Goal: Task Accomplishment & Management: Manage account settings

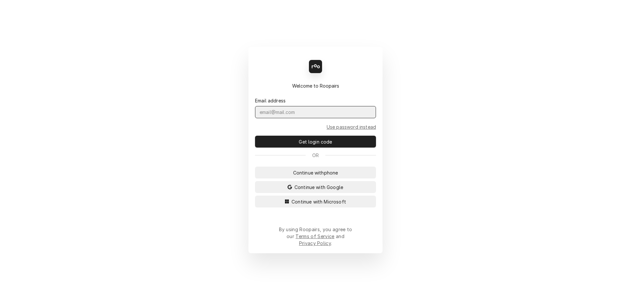
click at [270, 118] on input "Dynamic Content Wrapper" at bounding box center [315, 112] width 121 height 12
type input "@"
type input "admin@maincomm.com"
click at [255, 135] on button "Get login code" at bounding box center [315, 141] width 121 height 12
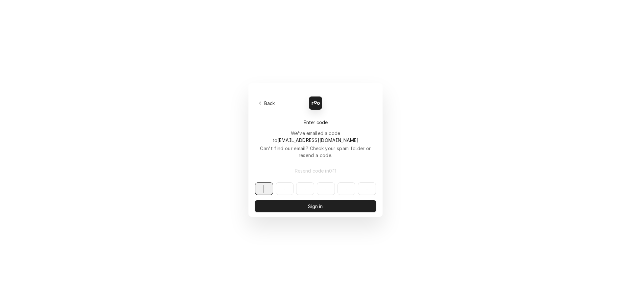
paste input "390141"
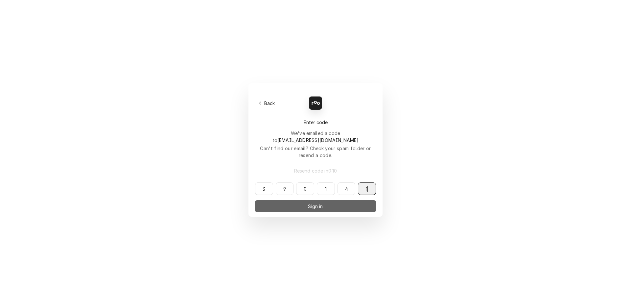
type input "390141"
click at [303, 200] on button "Sign in" at bounding box center [315, 206] width 121 height 12
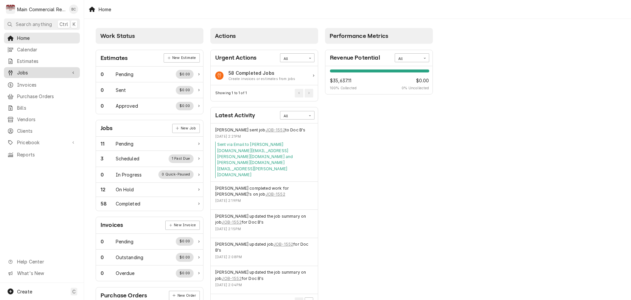
click at [33, 74] on link "Jobs" at bounding box center [42, 72] width 76 height 11
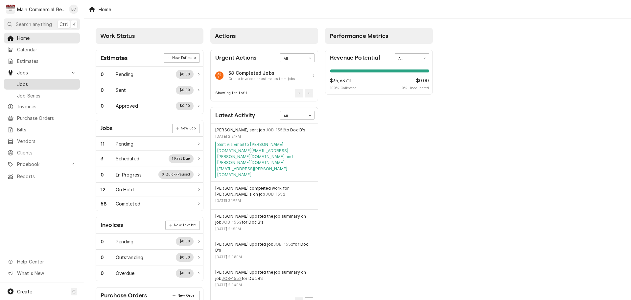
click at [29, 84] on span "Jobs" at bounding box center [47, 84] width 60 height 7
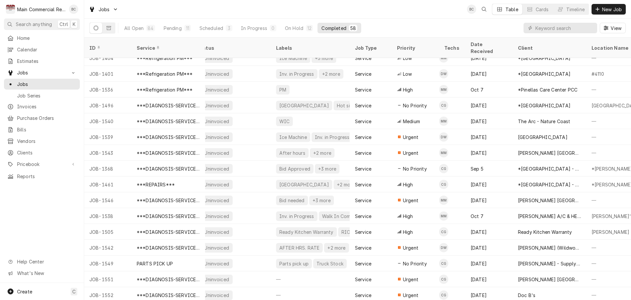
scroll to position [671, 0]
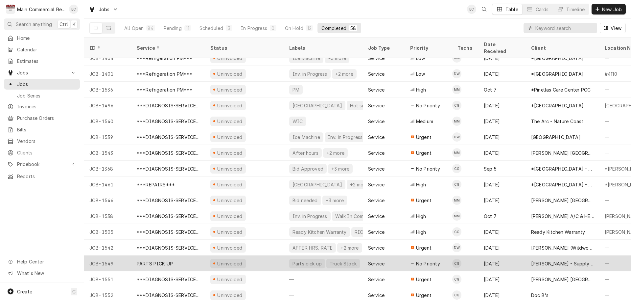
click at [150, 260] on div "PARTS PICK UP" at bounding box center [155, 263] width 36 height 7
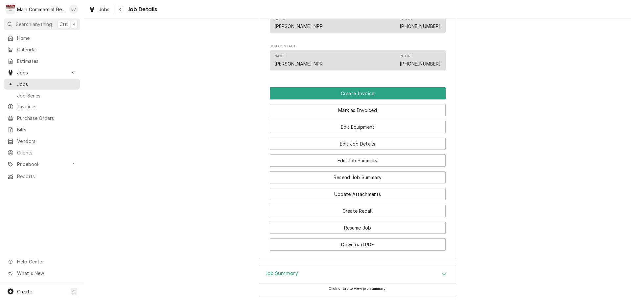
scroll to position [469, 0]
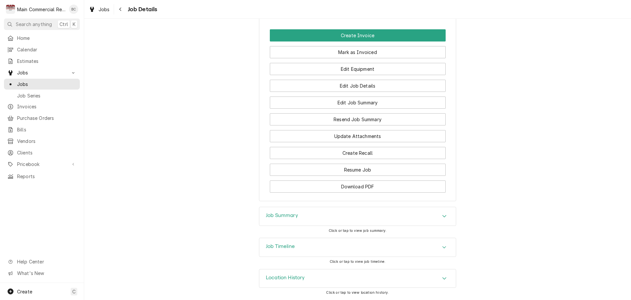
click at [267, 215] on h3 "Job Summary" at bounding box center [282, 215] width 32 height 6
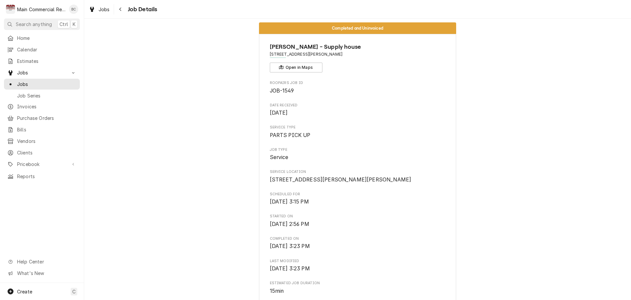
scroll to position [0, 0]
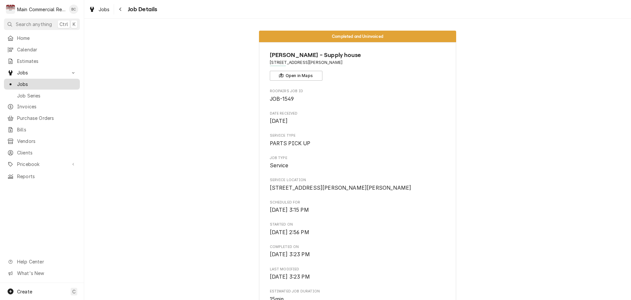
click at [39, 83] on span "Jobs" at bounding box center [47, 84] width 60 height 7
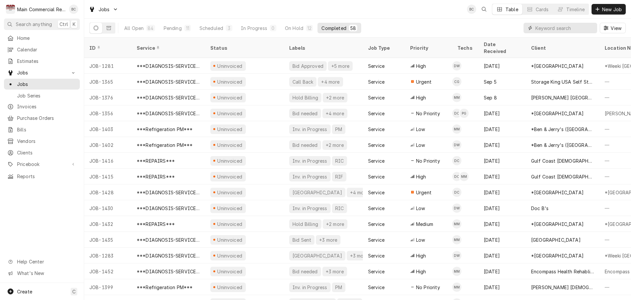
click at [542, 31] on input "Dynamic Content Wrapper" at bounding box center [565, 28] width 59 height 11
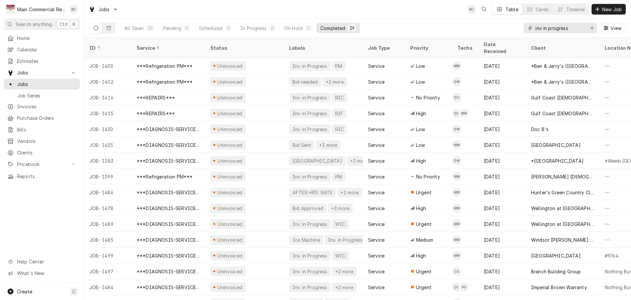
type input "inv in progress"
click at [594, 27] on div "Erase input" at bounding box center [592, 28] width 7 height 7
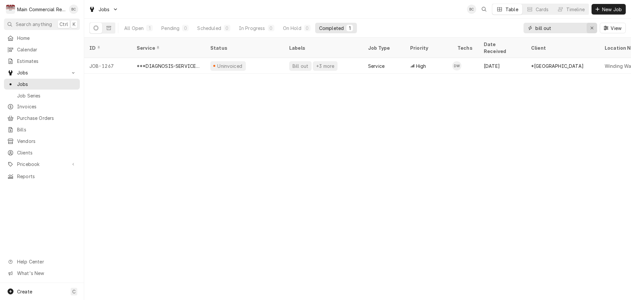
type input "bill out"
click at [593, 27] on icon "Erase input" at bounding box center [593, 28] width 4 height 5
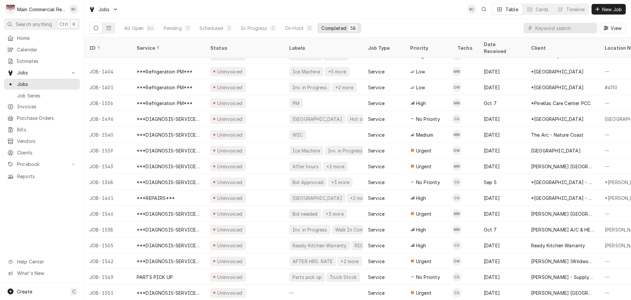
scroll to position [671, 0]
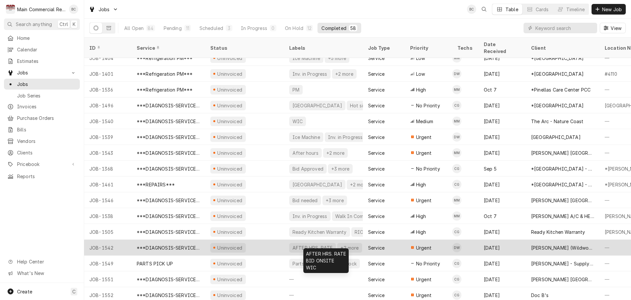
click at [347, 243] on div "+2 more" at bounding box center [349, 248] width 25 height 10
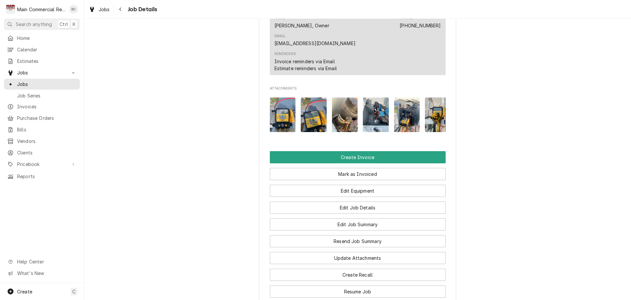
scroll to position [789, 0]
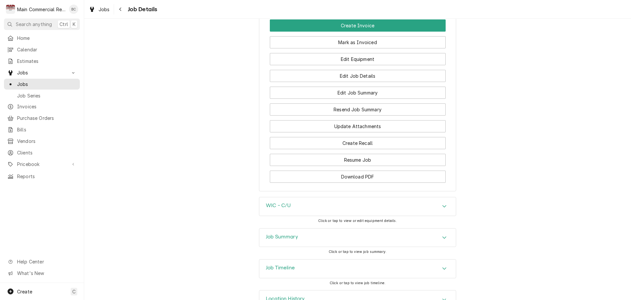
click at [293, 233] on h3 "Job Summary" at bounding box center [282, 236] width 32 height 6
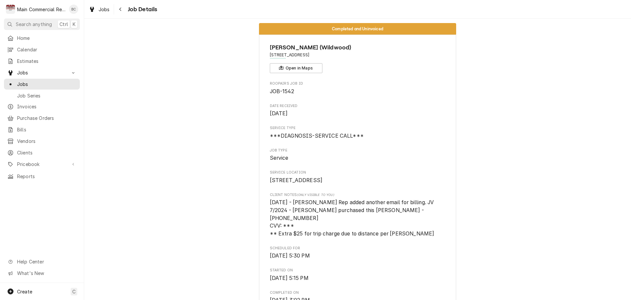
scroll to position [0, 0]
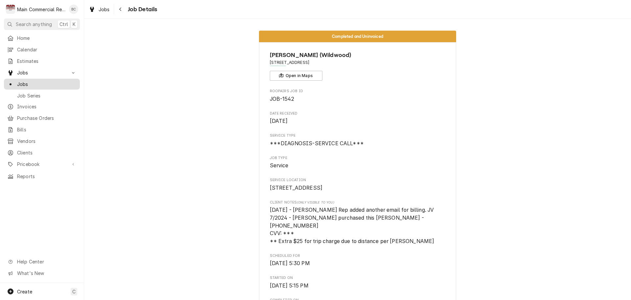
click at [36, 84] on span "Jobs" at bounding box center [47, 84] width 60 height 7
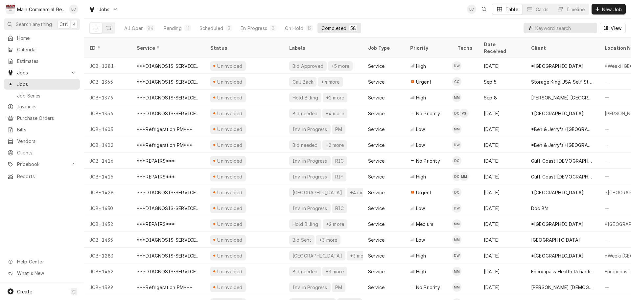
click at [545, 28] on input "Dynamic Content Wrapper" at bounding box center [565, 28] width 59 height 11
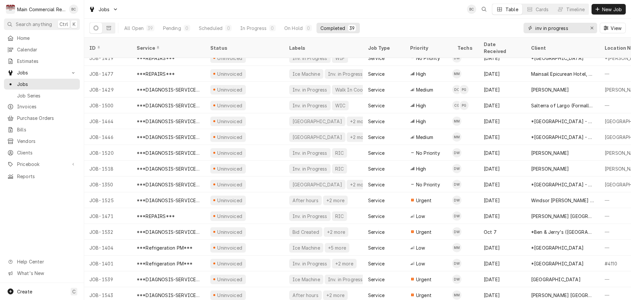
scroll to position [371, 0]
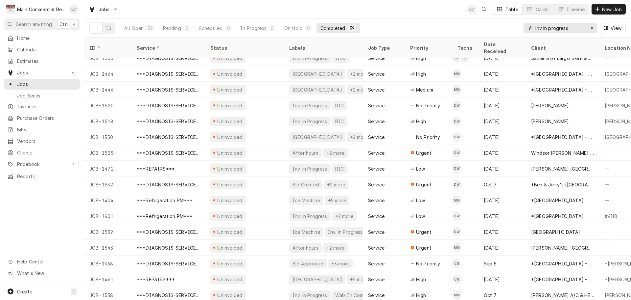
type input "inv in progress"
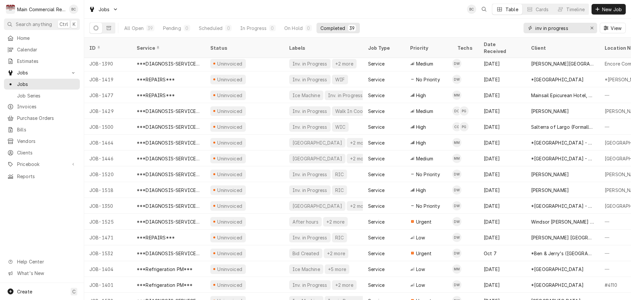
scroll to position [272, 0]
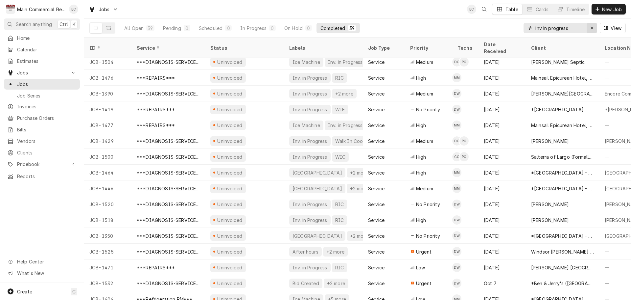
click at [591, 29] on icon "Erase input" at bounding box center [593, 28] width 4 height 5
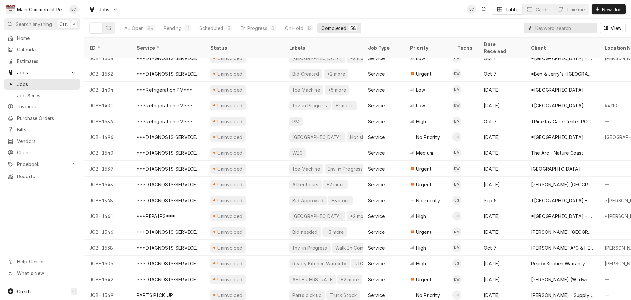
scroll to position [671, 0]
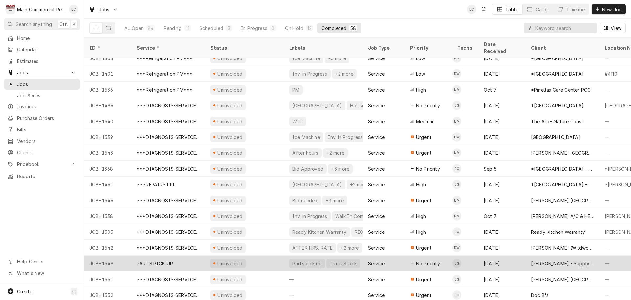
click at [172, 260] on div "PARTS PICK UP" at bounding box center [155, 263] width 36 height 7
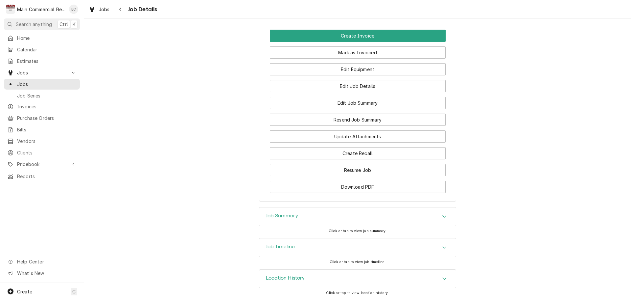
scroll to position [469, 0]
click at [48, 83] on span "Jobs" at bounding box center [47, 84] width 60 height 7
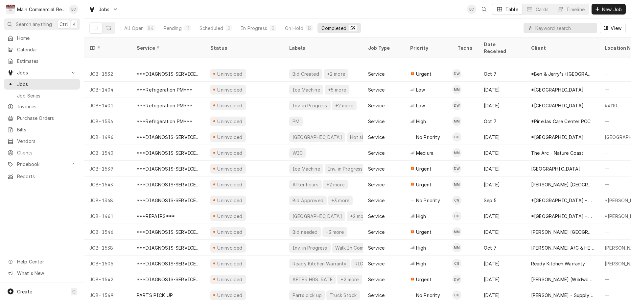
scroll to position [687, 0]
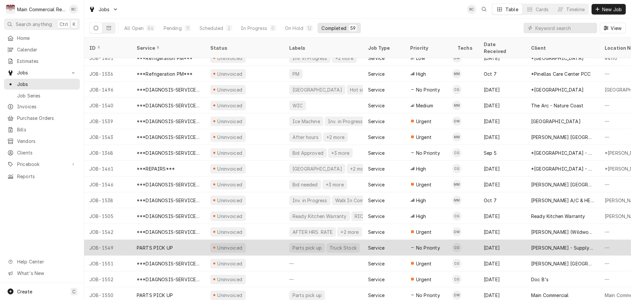
click at [175, 241] on div "PARTS PICK UP" at bounding box center [169, 247] width 74 height 16
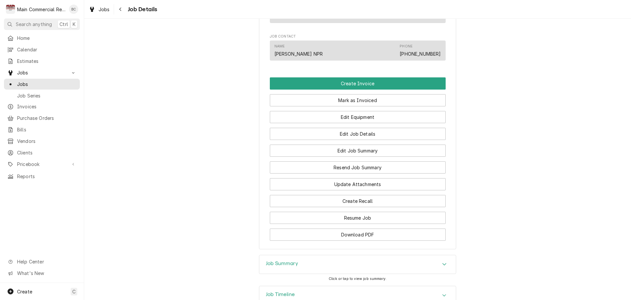
scroll to position [460, 0]
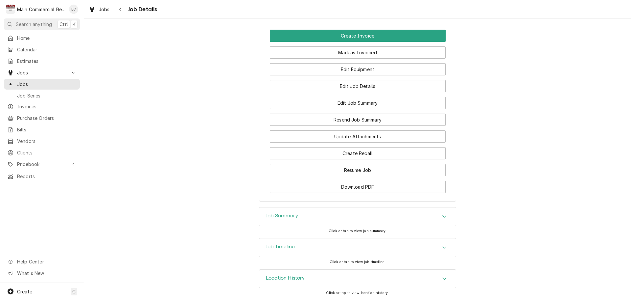
click at [273, 219] on h3 "Job Summary" at bounding box center [282, 215] width 32 height 6
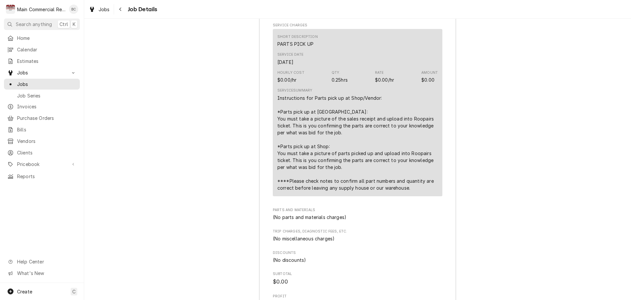
scroll to position [756, 0]
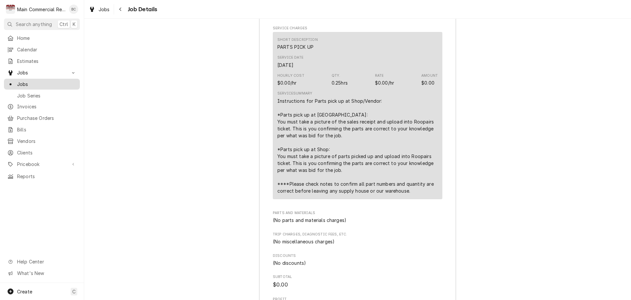
click at [50, 81] on span "Jobs" at bounding box center [47, 84] width 60 height 7
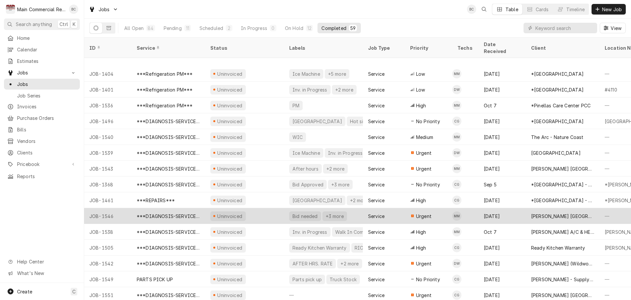
scroll to position [687, 0]
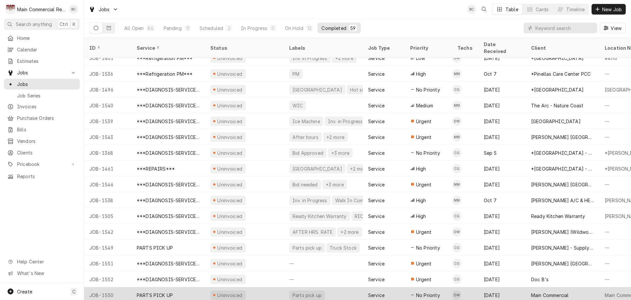
click at [150, 291] on div "PARTS PICK UP" at bounding box center [155, 294] width 36 height 7
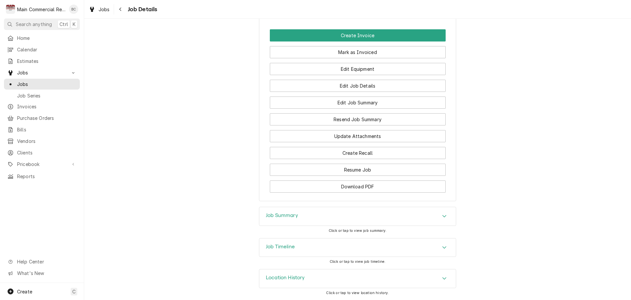
scroll to position [453, 0]
click at [287, 217] on h3 "Job Summary" at bounding box center [282, 215] width 32 height 6
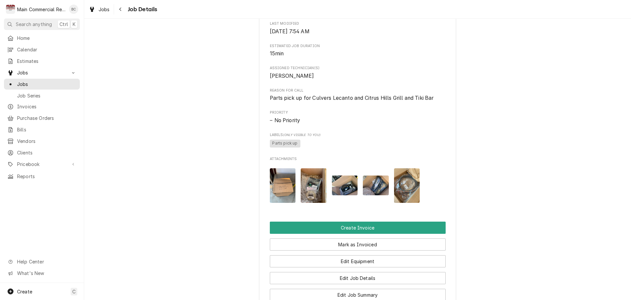
scroll to position [384, 0]
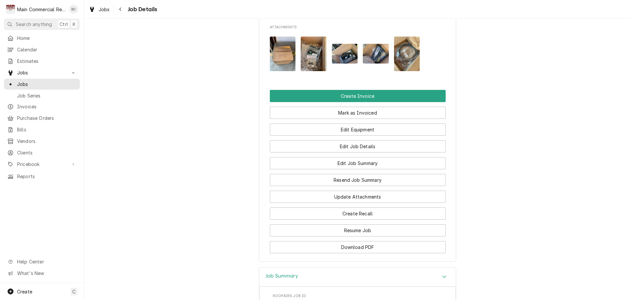
click at [286, 69] on img "Attachments" at bounding box center [283, 53] width 26 height 35
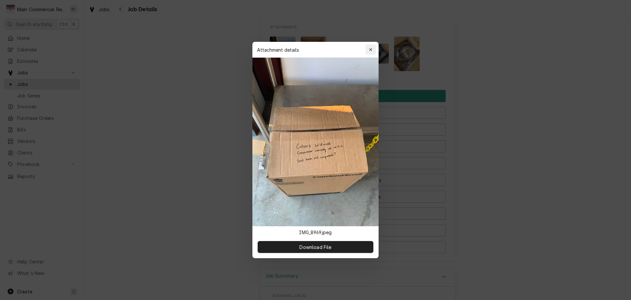
click at [370, 50] on icon "button" at bounding box center [371, 49] width 4 height 5
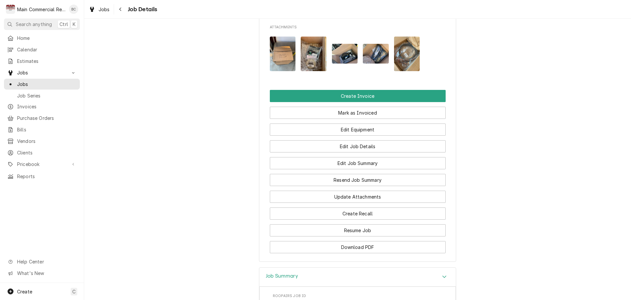
click at [316, 63] on img "Attachments" at bounding box center [314, 53] width 26 height 35
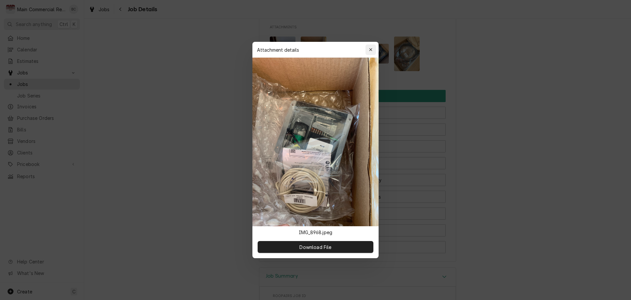
click at [370, 52] on icon "button" at bounding box center [371, 49] width 4 height 5
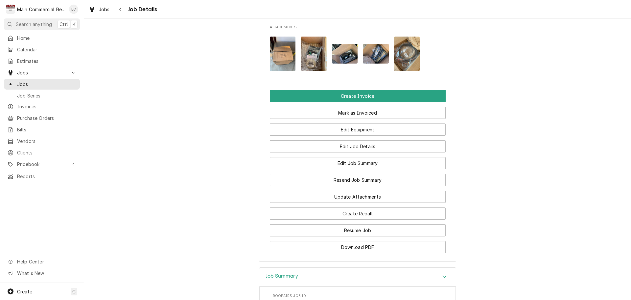
click at [349, 63] on img "Attachments" at bounding box center [345, 53] width 26 height 19
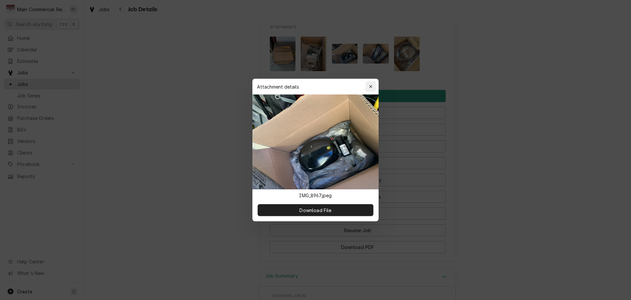
click at [373, 86] on icon "button" at bounding box center [371, 86] width 4 height 5
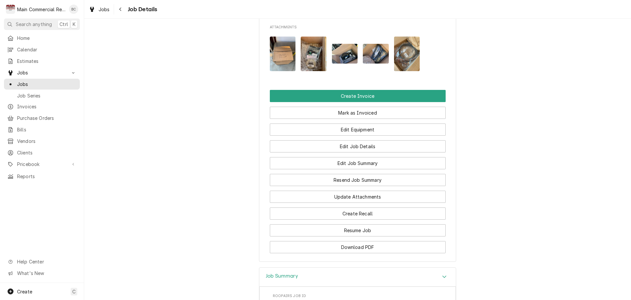
click at [369, 71] on button "Attachments" at bounding box center [376, 53] width 26 height 35
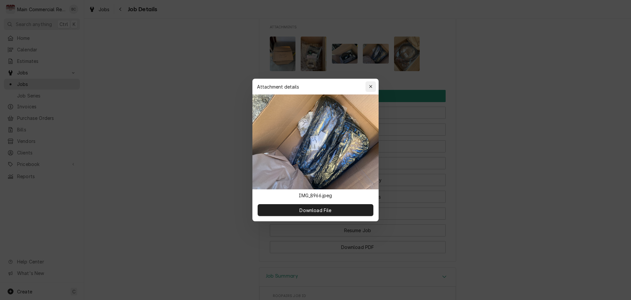
click at [371, 84] on icon "button" at bounding box center [371, 86] width 4 height 5
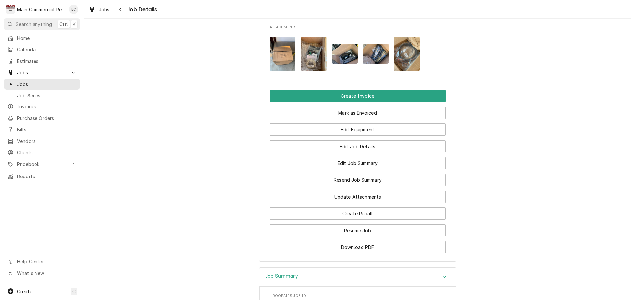
click at [408, 57] on img "Attachments" at bounding box center [407, 53] width 26 height 35
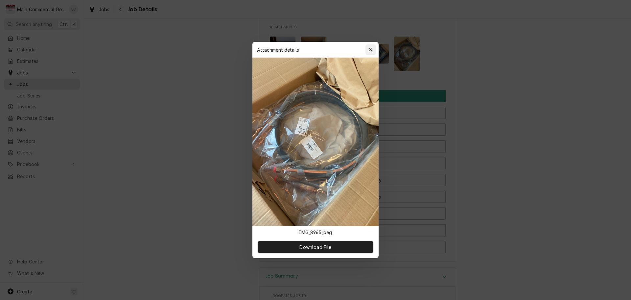
click at [374, 51] on button "button" at bounding box center [371, 49] width 11 height 11
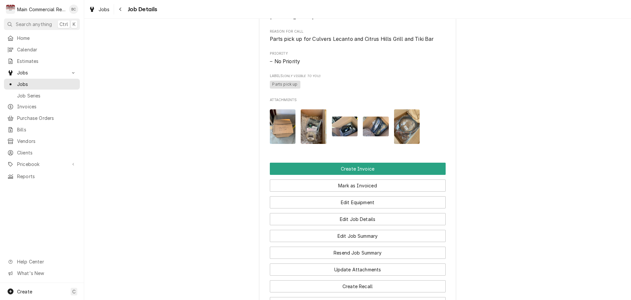
scroll to position [319, 0]
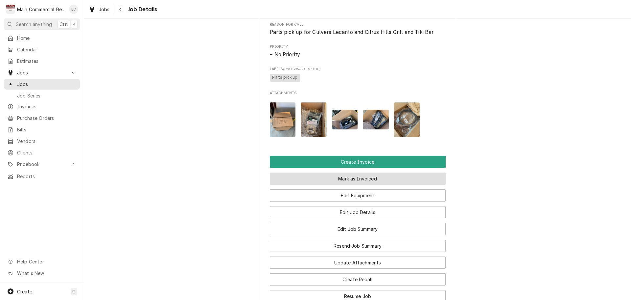
click at [347, 184] on button "Mark as Invoiced" at bounding box center [358, 178] width 176 height 12
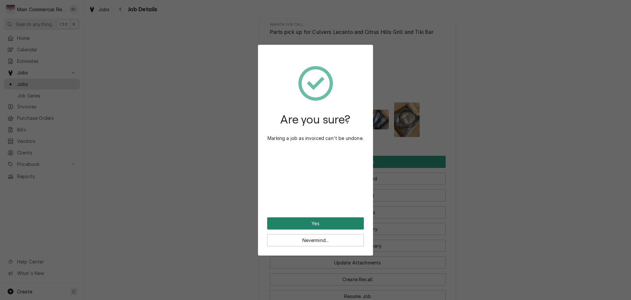
click at [314, 223] on button "Yes" at bounding box center [315, 223] width 97 height 12
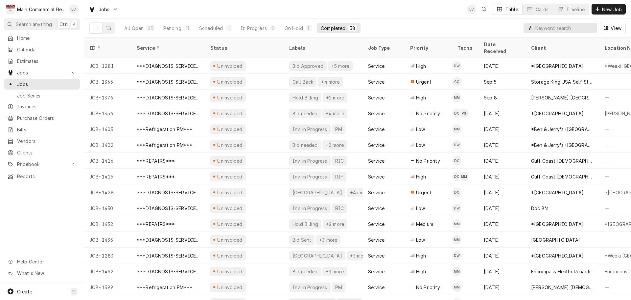
click at [540, 30] on input "Dynamic Content Wrapper" at bounding box center [565, 28] width 59 height 11
type input "bill out"
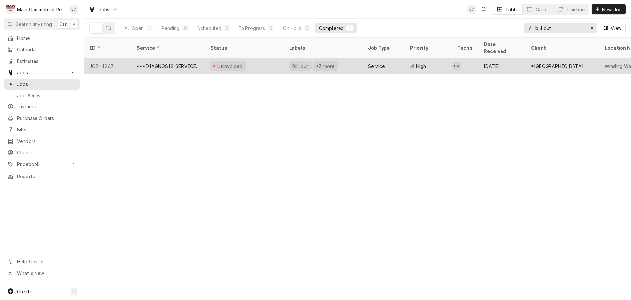
click at [550, 62] on div "*[GEOGRAPHIC_DATA]" at bounding box center [557, 65] width 53 height 7
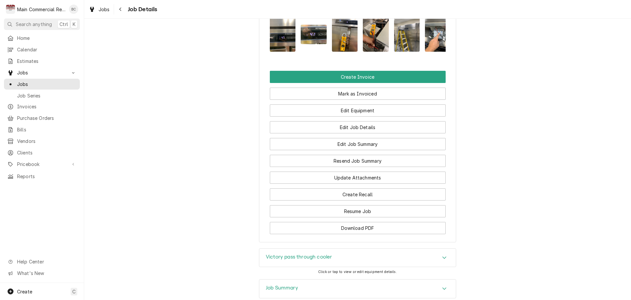
scroll to position [1159, 0]
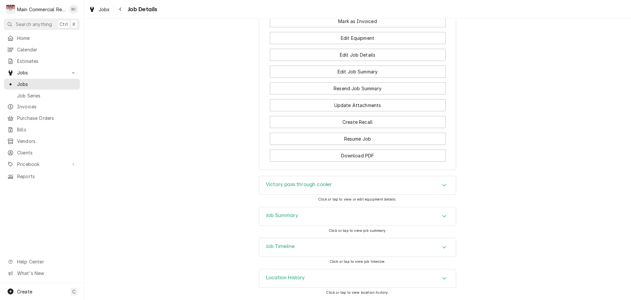
click at [272, 215] on h3 "Job Summary" at bounding box center [282, 215] width 32 height 6
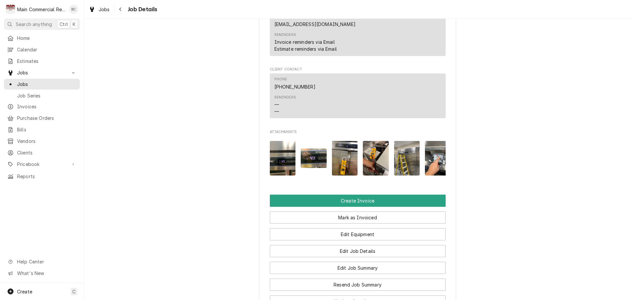
scroll to position [962, 0]
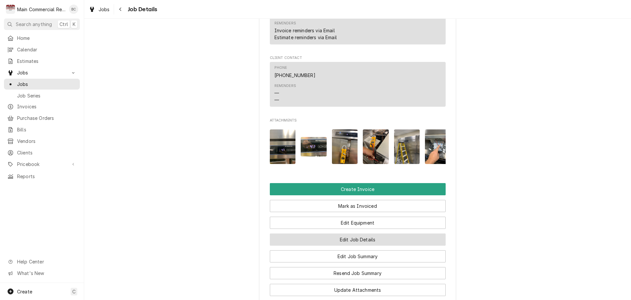
click at [345, 245] on button "Edit Job Details" at bounding box center [358, 239] width 176 height 12
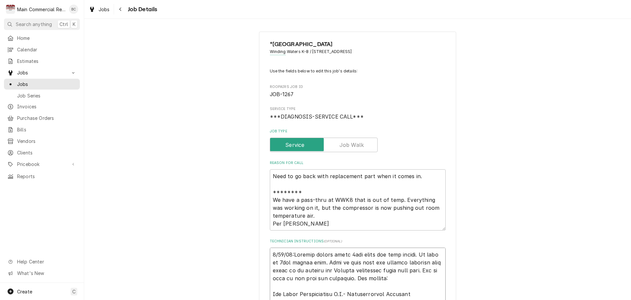
type textarea "x"
type textarea "9/30/25:Victory should cover 2hrs labor for this repair. As well as 2hrs travel…"
type textarea "x"
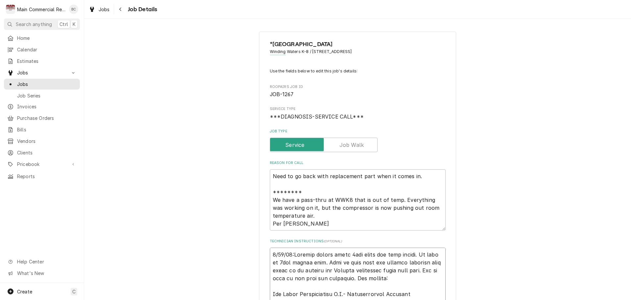
type textarea "I 9/30/25:Victory should cover 2hrs labor for this repair. As well as 2hrs trav…"
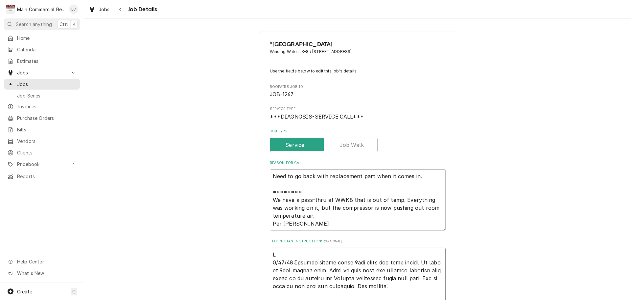
type textarea "x"
type textarea "IN 9/30/25:Victory should cover 2hrs labor for this repair. As well as 2hrs tra…"
type textarea "x"
type textarea "INV 9/30/25:Victory should cover 2hrs labor for this repair. As well as 2hrs tr…"
type textarea "x"
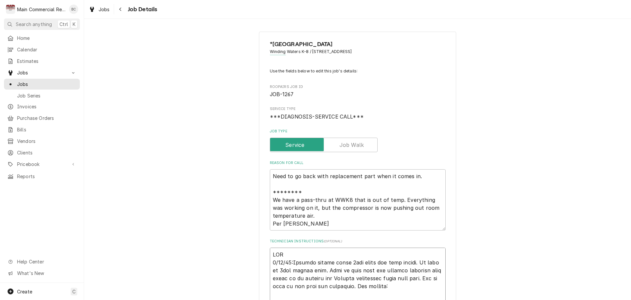
type textarea "INV# 9/30/25:Victory should cover 2hrs labor for this repair. As well as 2hrs t…"
type textarea "x"
type textarea "INV#1 9/30/25:Victory should cover 2hrs labor for this repair. As well as 2hrs …"
type textarea "x"
type textarea "INV#15 9/30/25:Victory should cover 2hrs labor for this repair. As well as 2hrs…"
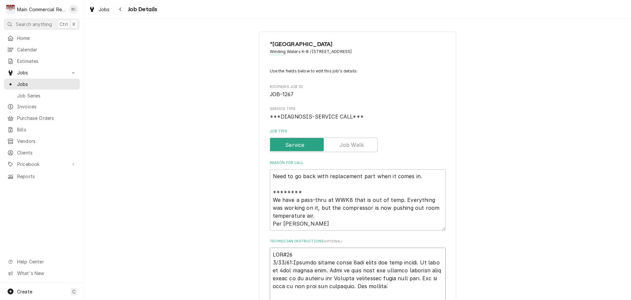
type textarea "x"
type textarea "INV#152 9/30/25:Victory should cover 2hrs labor for this repair. As well as 2hr…"
type textarea "x"
type textarea "INV#1523 9/30/25:Victory should cover 2hrs labor for this repair. As well as 2h…"
type textarea "x"
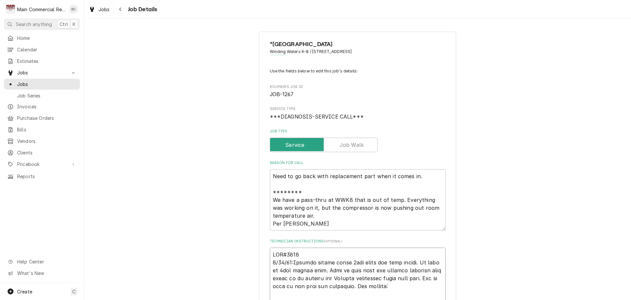
type textarea "INV#15234 9/30/25:Victory should cover 2hrs labor for this repair. As well as 2…"
type textarea "x"
type textarea "INV#152345 9/30/25:Victory should cover 2hrs labor for this repair. As well as …"
type textarea "x"
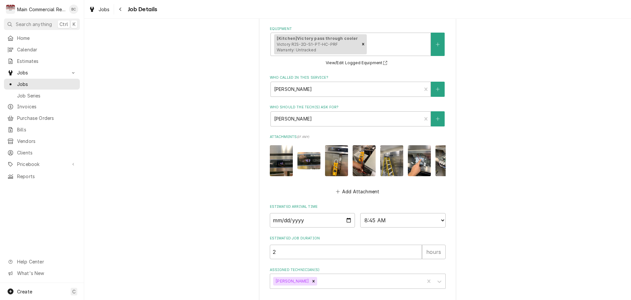
scroll to position [559, 0]
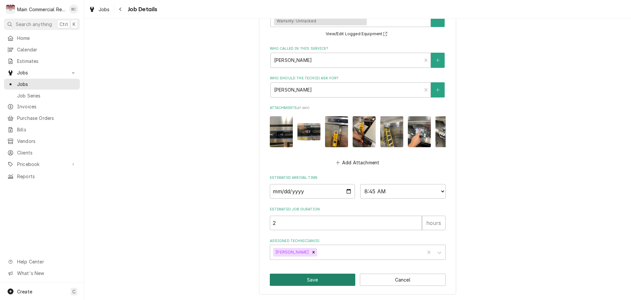
type textarea "INV#152345 9/30/25:Victory should cover 2hrs labor for this repair. As well as …"
click at [318, 282] on button "Save" at bounding box center [313, 279] width 86 height 12
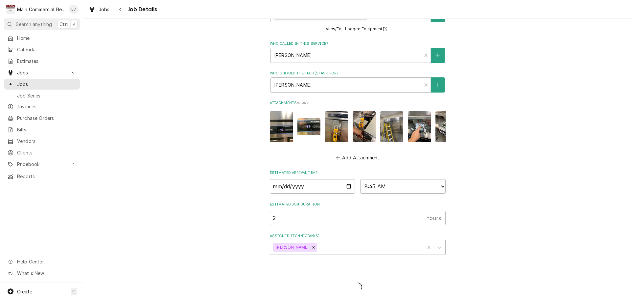
type textarea "x"
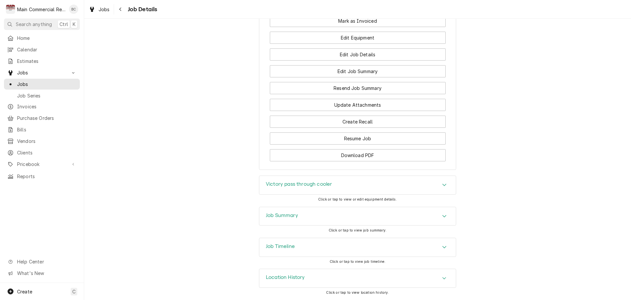
scroll to position [1167, 0]
click at [280, 215] on h3 "Job Summary" at bounding box center [282, 215] width 32 height 6
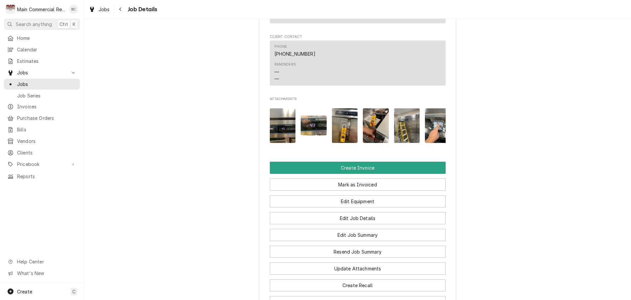
scroll to position [1002, 0]
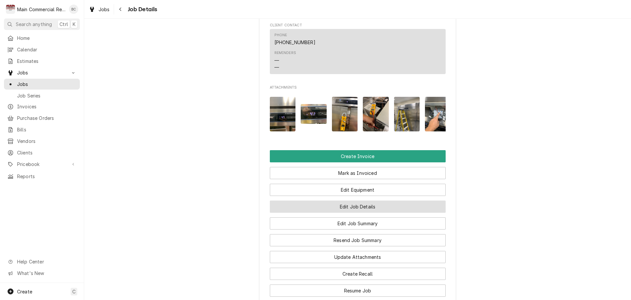
click at [347, 212] on button "Edit Job Details" at bounding box center [358, 206] width 176 height 12
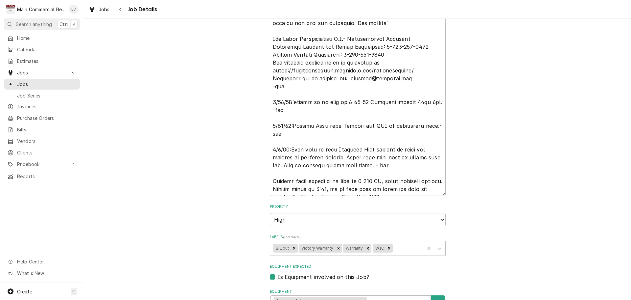
scroll to position [263, 0]
click at [293, 247] on icon "Remove Bill out" at bounding box center [294, 247] width 2 height 2
type textarea "x"
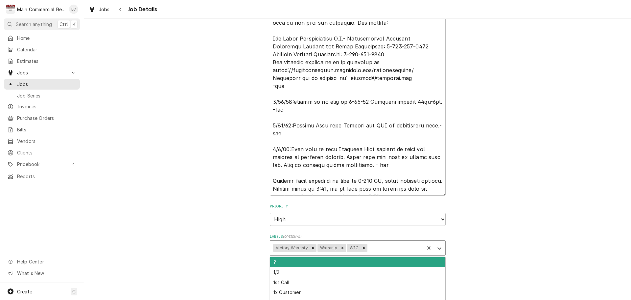
click at [371, 249] on div "Labels" at bounding box center [395, 248] width 53 height 12
type input "inv"
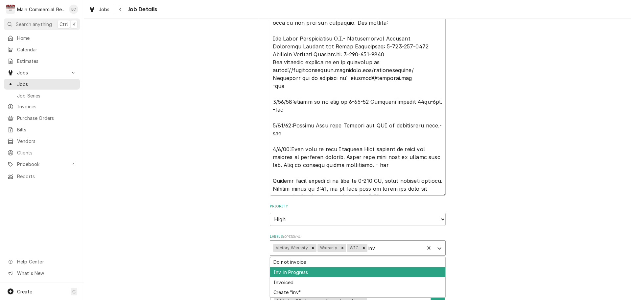
click at [347, 273] on div "Inv. in Progress" at bounding box center [357, 272] width 175 height 10
type textarea "x"
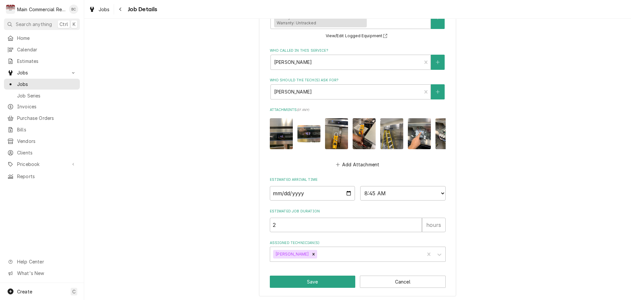
scroll to position [559, 0]
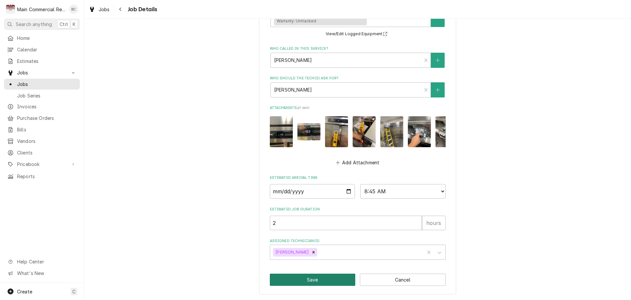
click at [301, 281] on button "Save" at bounding box center [313, 279] width 86 height 12
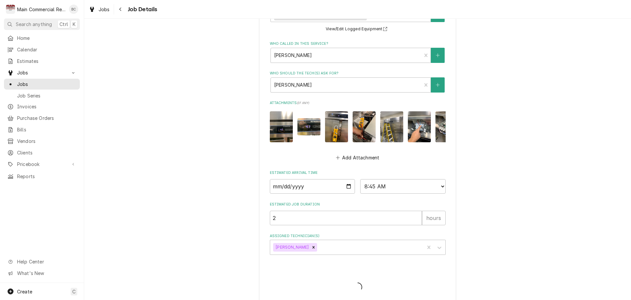
type textarea "x"
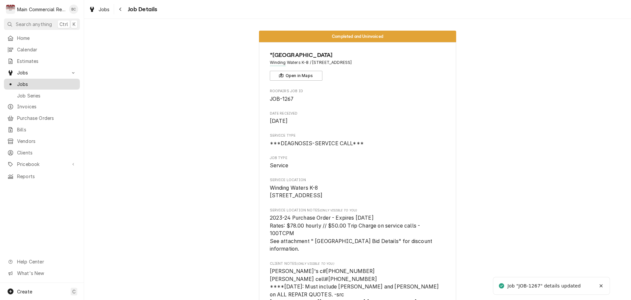
click at [23, 82] on span "Jobs" at bounding box center [47, 84] width 60 height 7
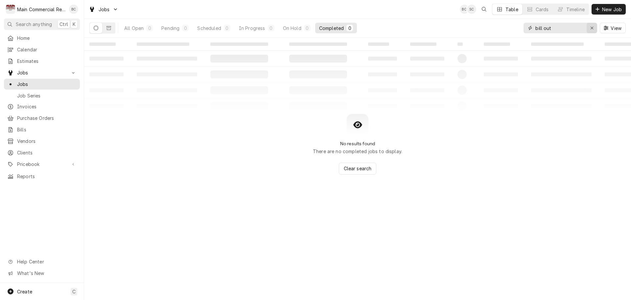
click at [596, 27] on button "Erase input" at bounding box center [592, 28] width 11 height 11
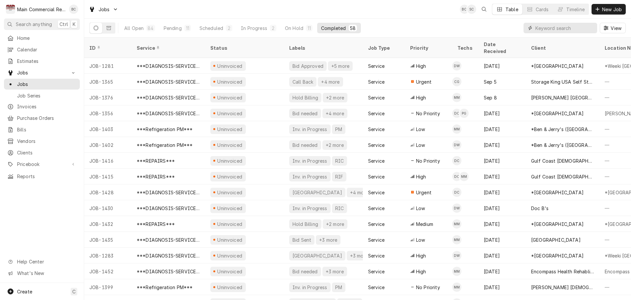
click at [568, 28] on input "Dynamic Content Wrapper" at bounding box center [565, 28] width 59 height 11
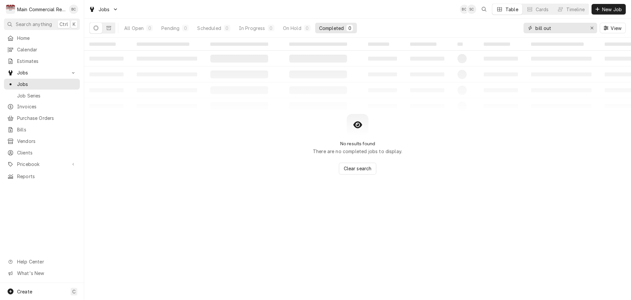
type input "bill out"
click at [592, 26] on icon "Erase input" at bounding box center [593, 28] width 4 height 5
